Goal: Information Seeking & Learning: Learn about a topic

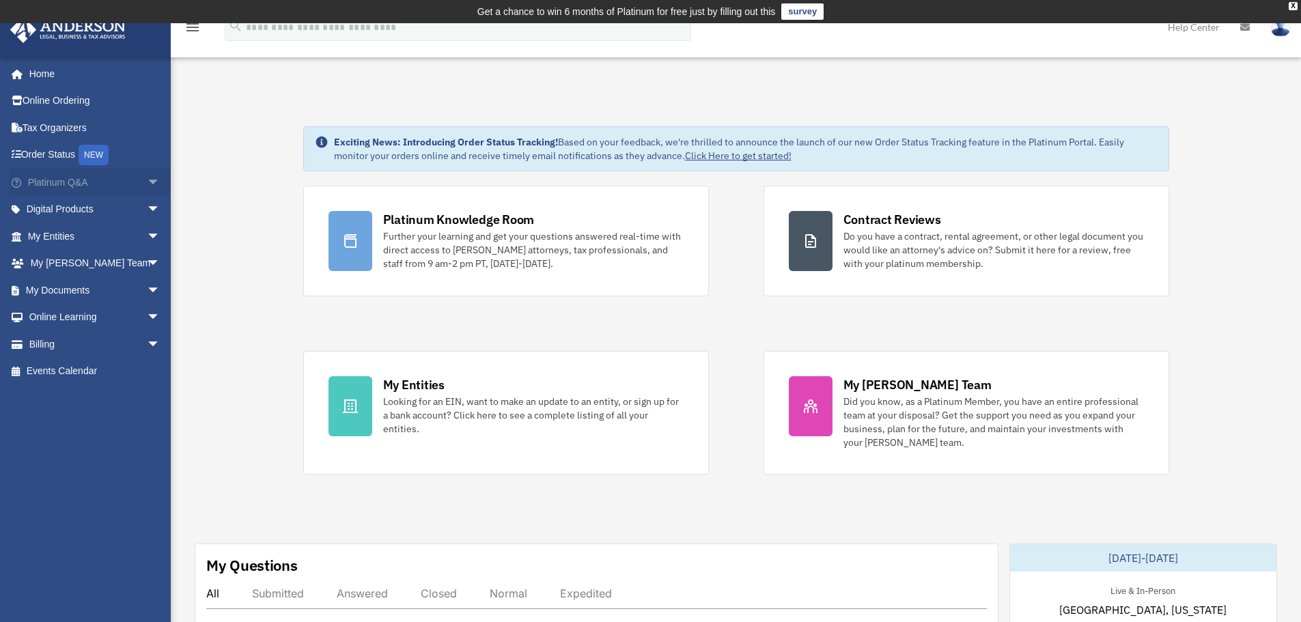
click at [46, 174] on link "Platinum Q&A arrow_drop_down" at bounding box center [95, 182] width 171 height 27
click at [47, 182] on link "Platinum Q&A arrow_drop_down" at bounding box center [95, 182] width 171 height 27
click at [149, 179] on span "arrow_drop_down" at bounding box center [160, 183] width 27 height 28
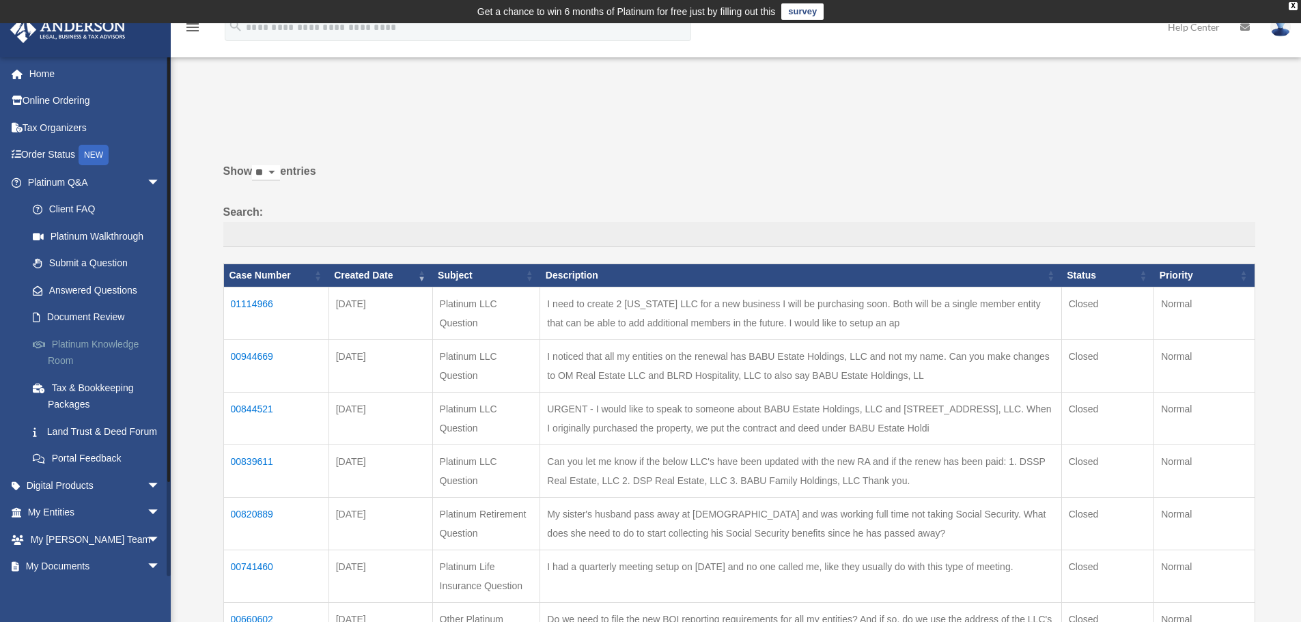
click at [104, 357] on link "Platinum Knowledge Room" at bounding box center [100, 353] width 162 height 44
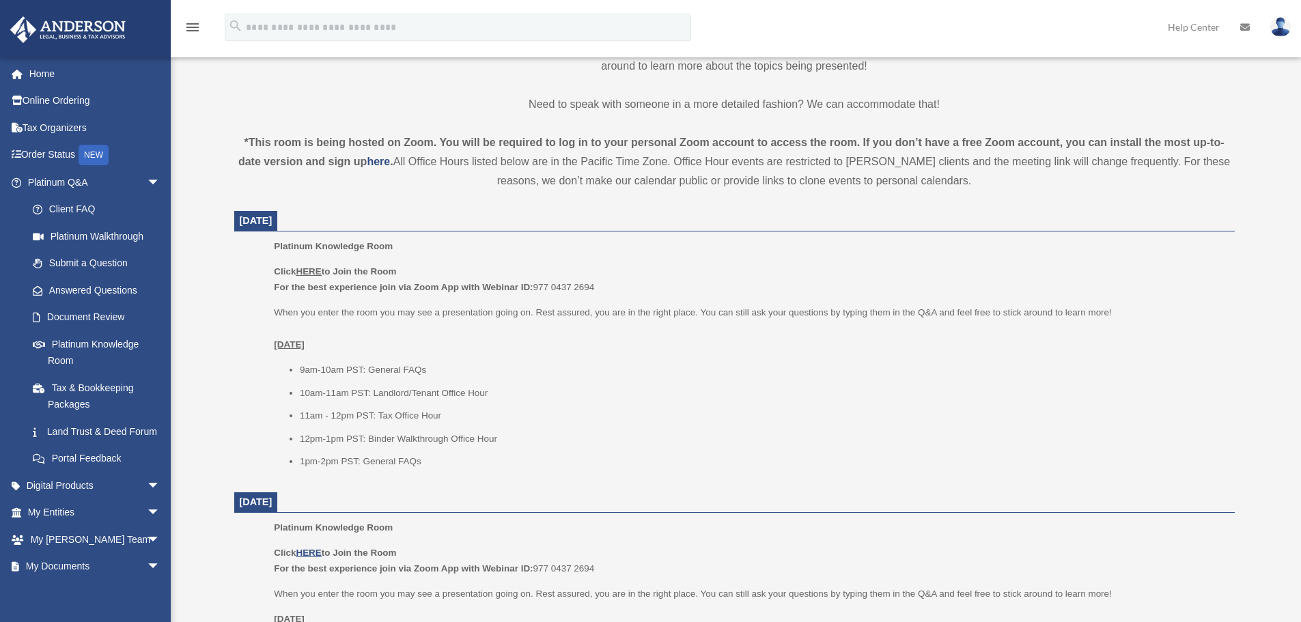
scroll to position [478, 0]
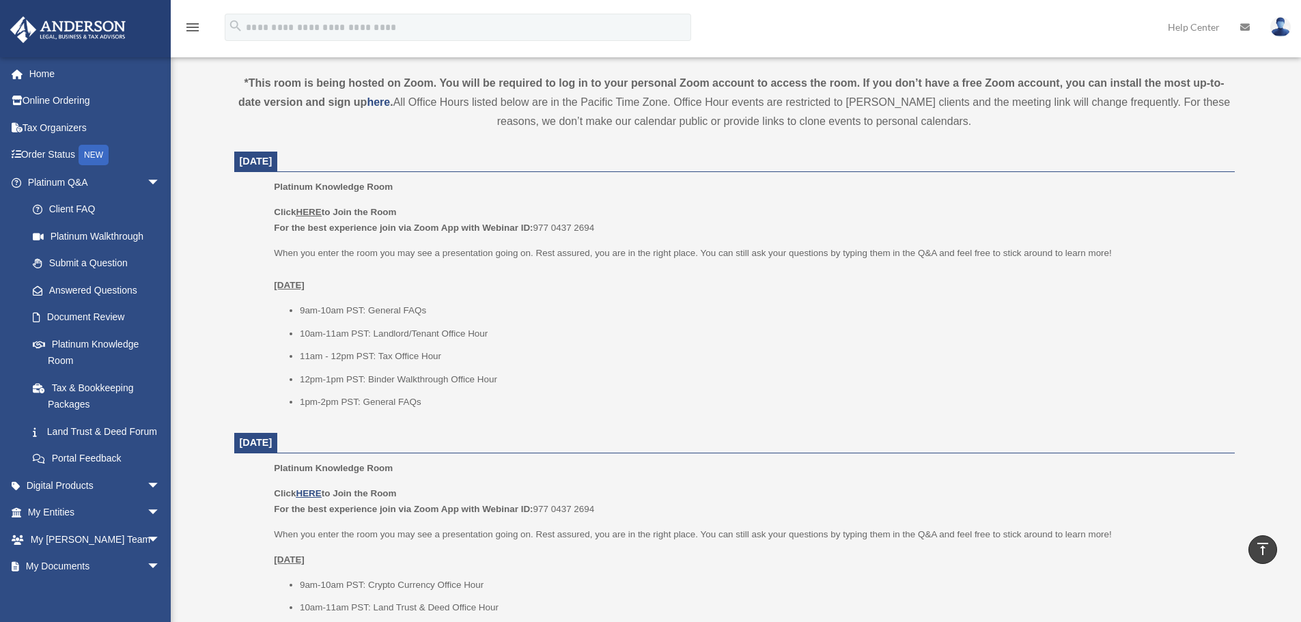
click at [314, 212] on u "HERE" at bounding box center [308, 212] width 25 height 10
click at [313, 211] on u "HERE" at bounding box center [308, 212] width 25 height 10
click at [308, 208] on u "HERE" at bounding box center [308, 212] width 25 height 10
click at [710, 308] on li "9am-10am PST: General FAQs" at bounding box center [763, 311] width 926 height 16
click at [573, 248] on p "When you enter the room you may see a presentation going on. Rest assured, you …" at bounding box center [749, 269] width 951 height 48
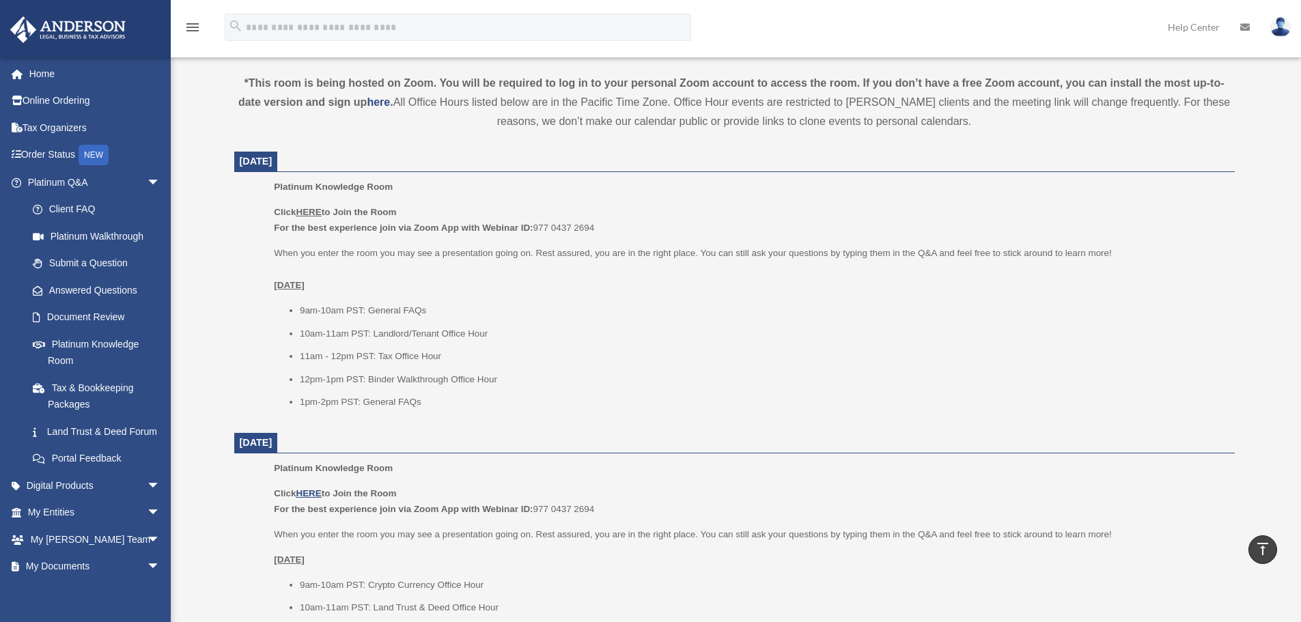
click at [447, 396] on li "1pm-2pm PST: General FAQs" at bounding box center [763, 402] width 926 height 16
click at [319, 210] on u "HERE" at bounding box center [308, 212] width 25 height 10
click at [305, 286] on u "[DATE]" at bounding box center [289, 285] width 31 height 10
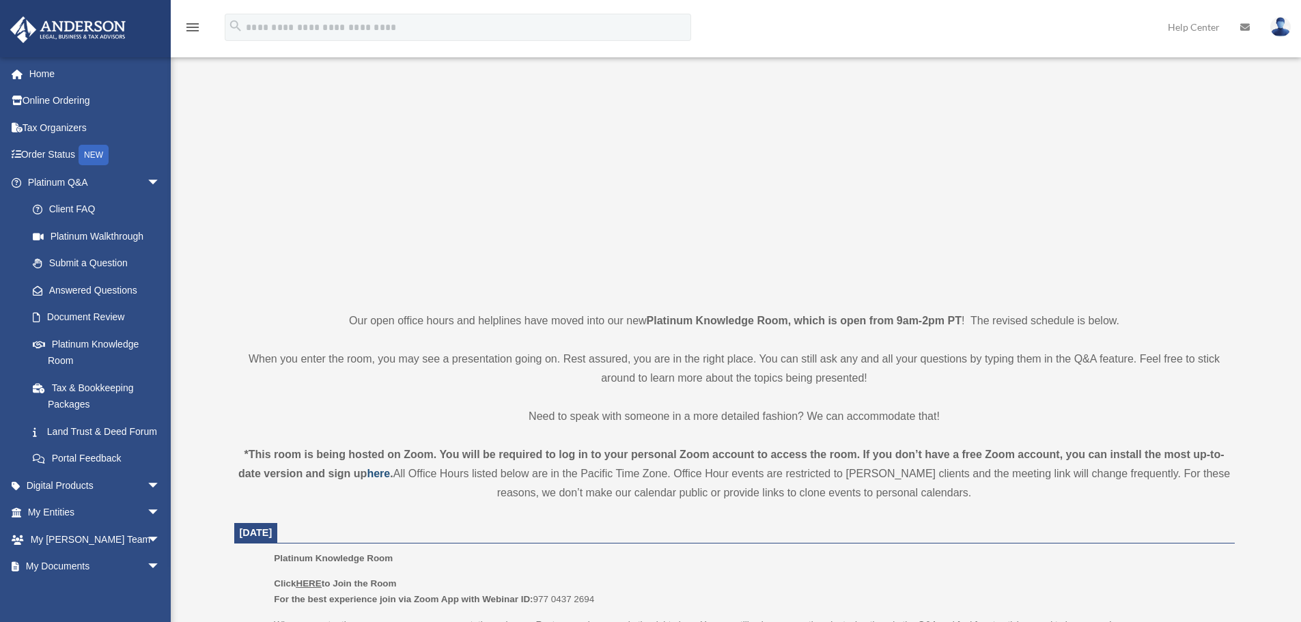
scroll to position [0, 0]
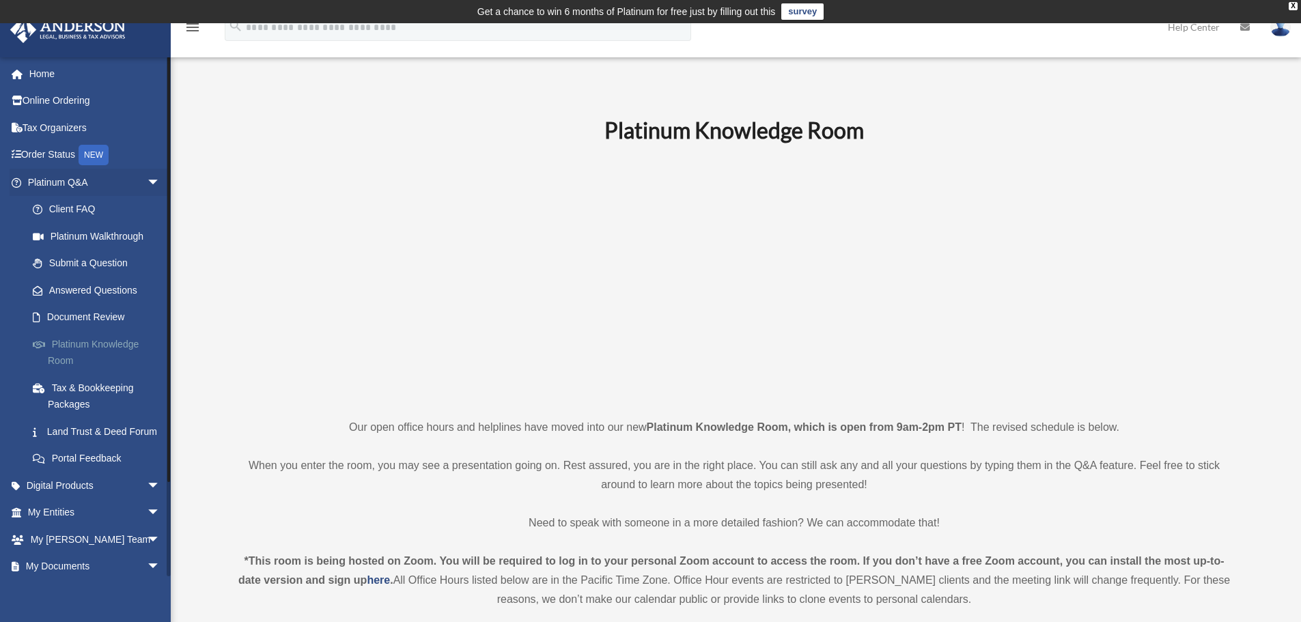
drag, startPoint x: 107, startPoint y: 335, endPoint x: 96, endPoint y: 333, distance: 10.4
click at [107, 335] on link "Platinum Knowledge Room" at bounding box center [100, 353] width 162 height 44
